Goal: Task Accomplishment & Management: Use online tool/utility

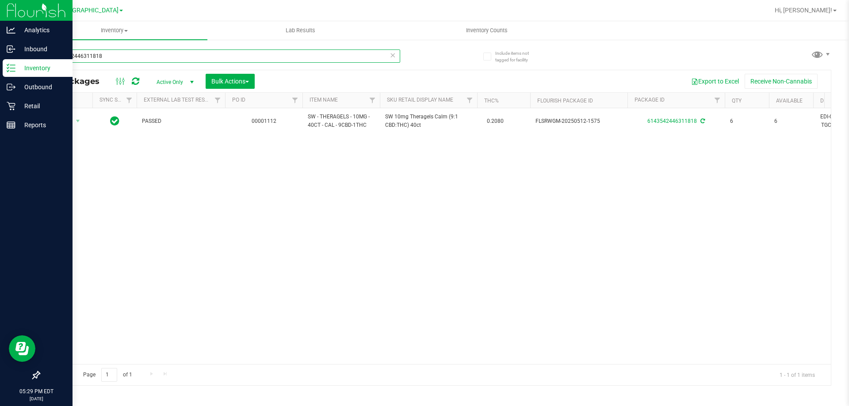
drag, startPoint x: 131, startPoint y: 54, endPoint x: 9, endPoint y: 68, distance: 123.2
click at [10, 67] on div "Analytics Inbound Inventory Outbound Retail Reports 05:29 PM EDT [DATE] 08/23 […" at bounding box center [424, 203] width 849 height 406
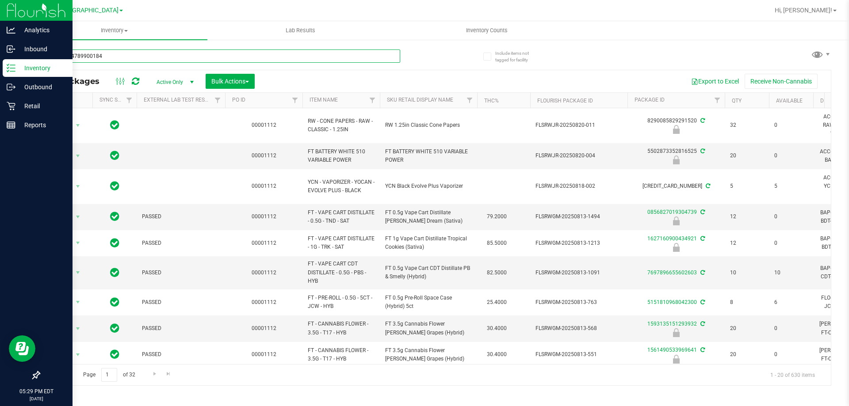
type input "5917124789900184"
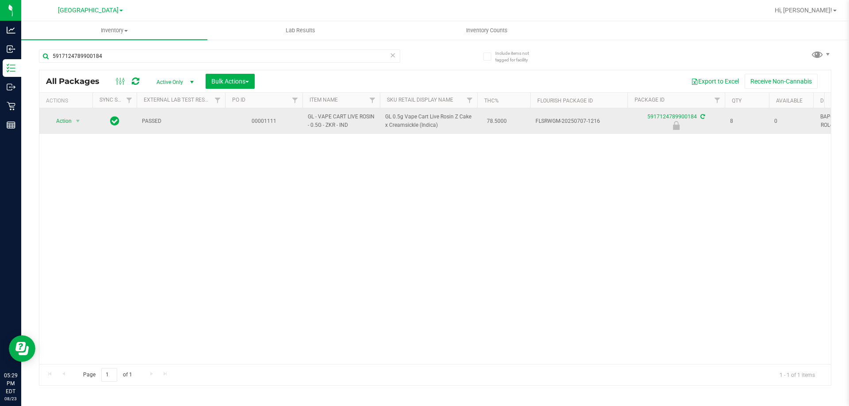
click at [65, 130] on td "Action Action Edit attributes Global inventory Locate package Package audit log…" at bounding box center [65, 121] width 53 height 26
drag, startPoint x: 71, startPoint y: 122, endPoint x: 72, endPoint y: 117, distance: 4.9
click at [72, 117] on span "Action" at bounding box center [65, 121] width 35 height 12
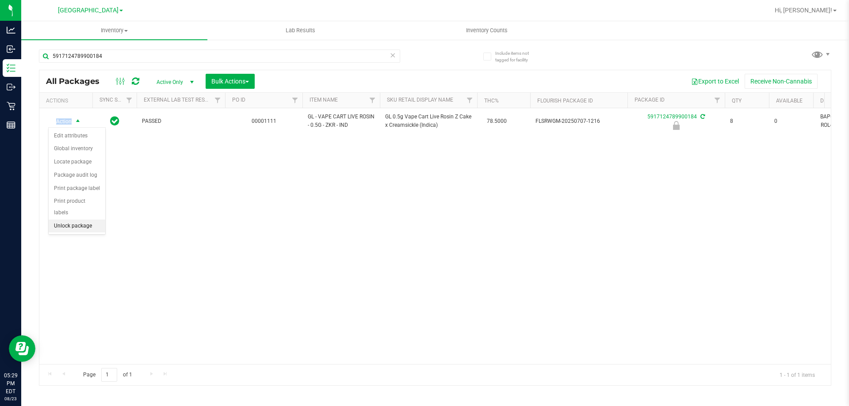
click at [75, 220] on li "Unlock package" at bounding box center [77, 226] width 57 height 13
